Goal: Information Seeking & Learning: Check status

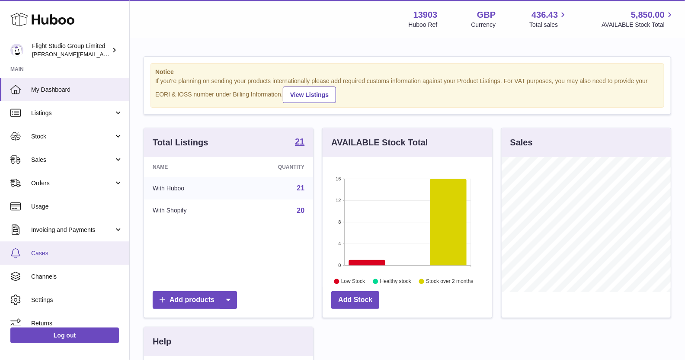
scroll to position [9, 0]
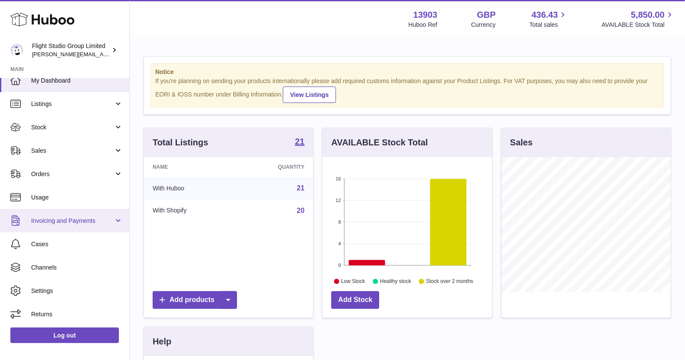
click at [39, 225] on link "Invoicing and Payments" at bounding box center [64, 220] width 129 height 23
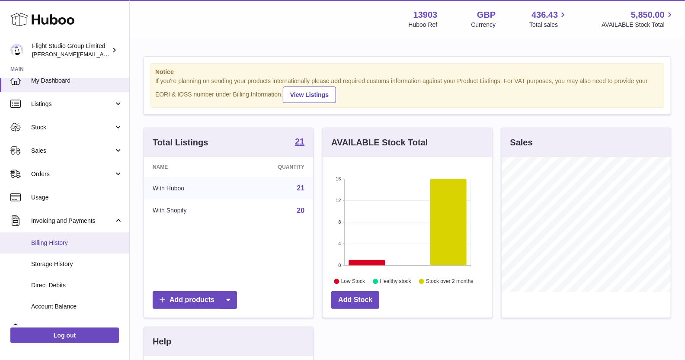
click at [60, 250] on link "Billing History" at bounding box center [64, 242] width 129 height 21
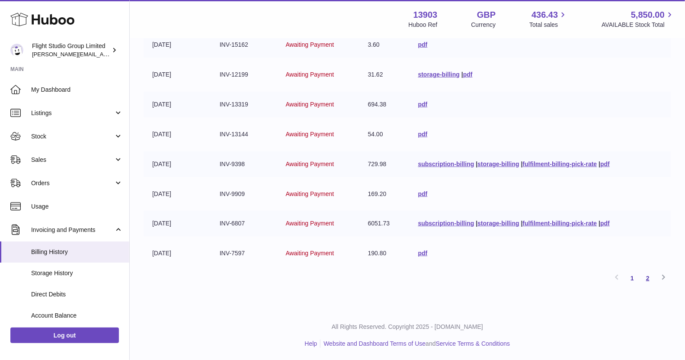
click at [647, 275] on link "2" at bounding box center [648, 278] width 16 height 16
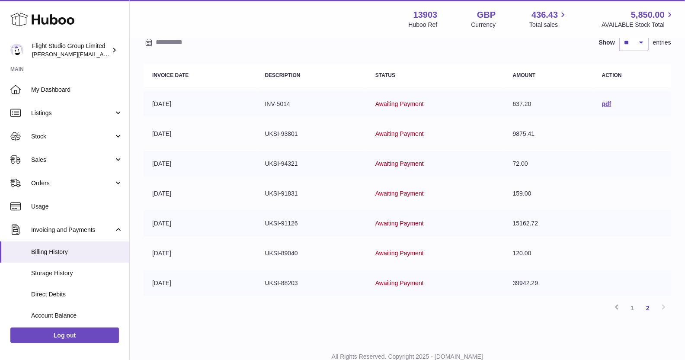
scroll to position [83, 0]
click at [662, 305] on div "Previous 1 2 Next" at bounding box center [406, 307] width 527 height 16
drag, startPoint x: 510, startPoint y: 283, endPoint x: 543, endPoint y: 283, distance: 33.3
click at [543, 283] on td "39942.29" at bounding box center [548, 282] width 89 height 25
click at [518, 282] on td "39942.29" at bounding box center [548, 282] width 89 height 25
